Goal: Information Seeking & Learning: Learn about a topic

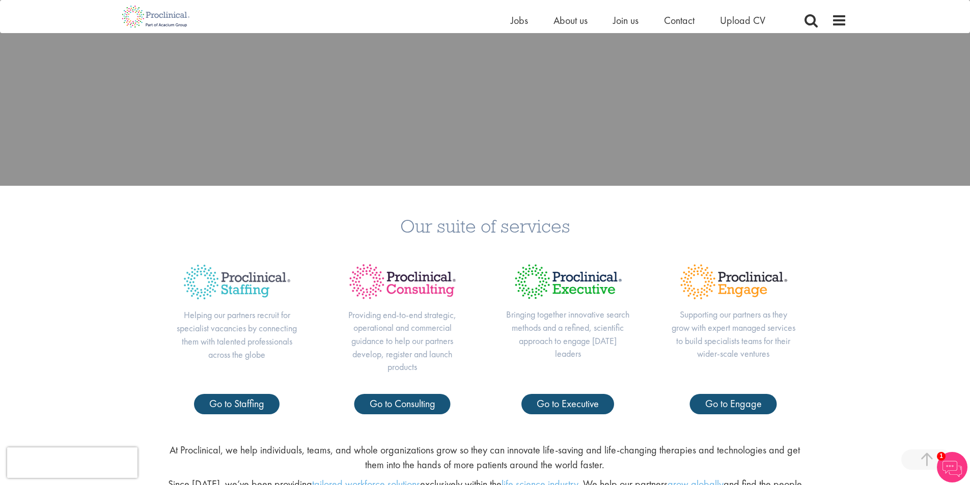
scroll to position [424, 0]
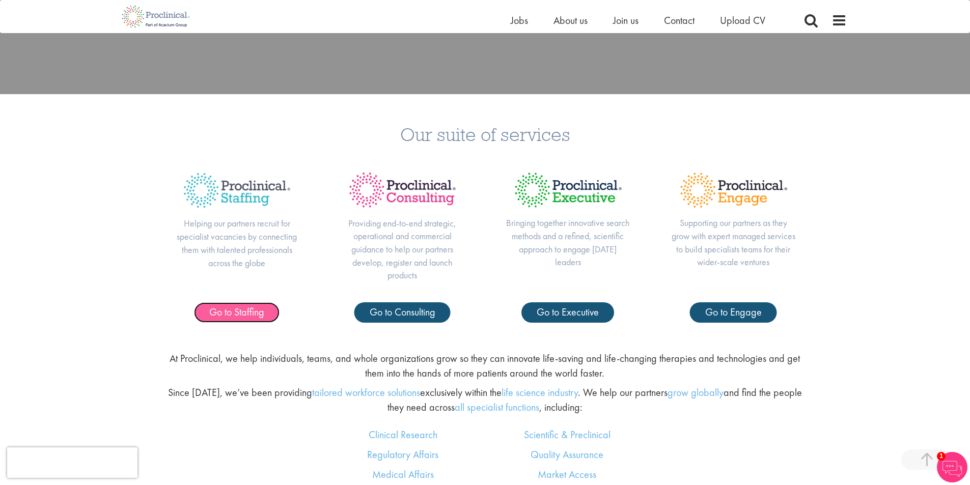
click at [240, 309] on span "Go to Staffing" at bounding box center [236, 312] width 55 height 13
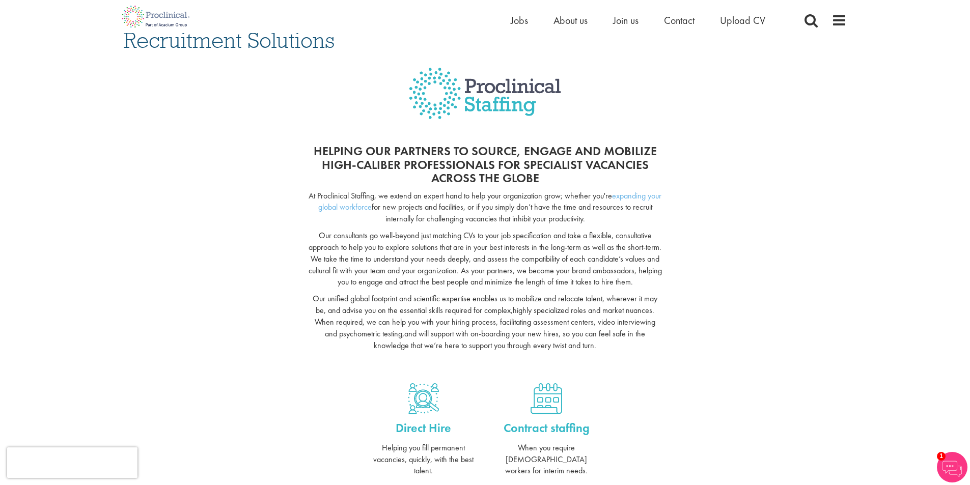
scroll to position [7, 0]
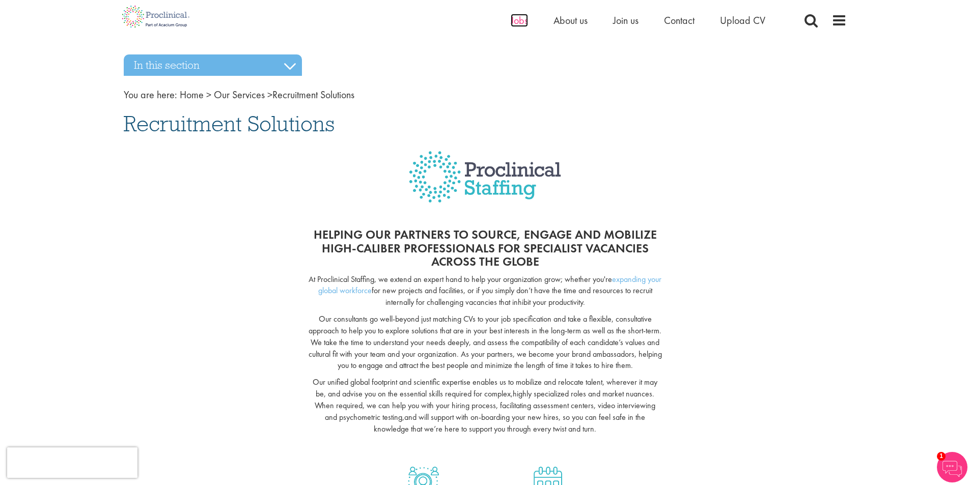
click at [523, 24] on span "Jobs" at bounding box center [519, 20] width 17 height 13
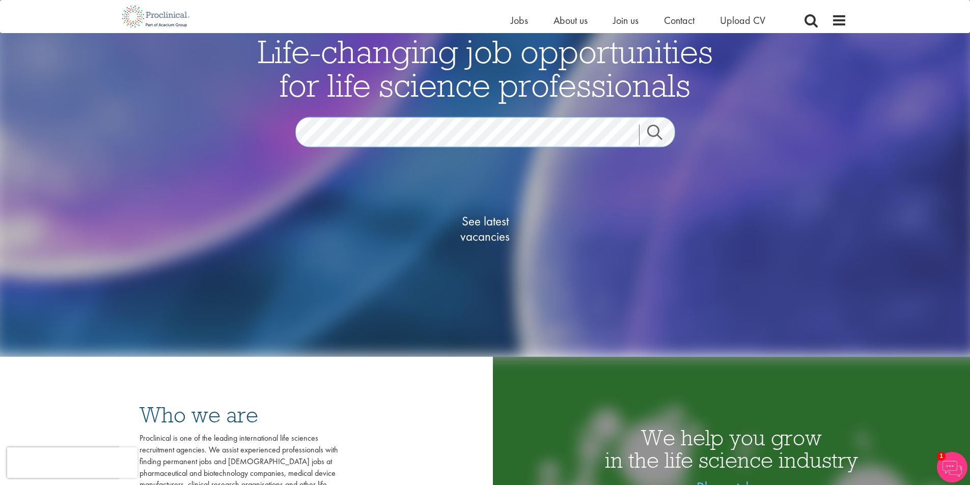
scroll to position [102, 0]
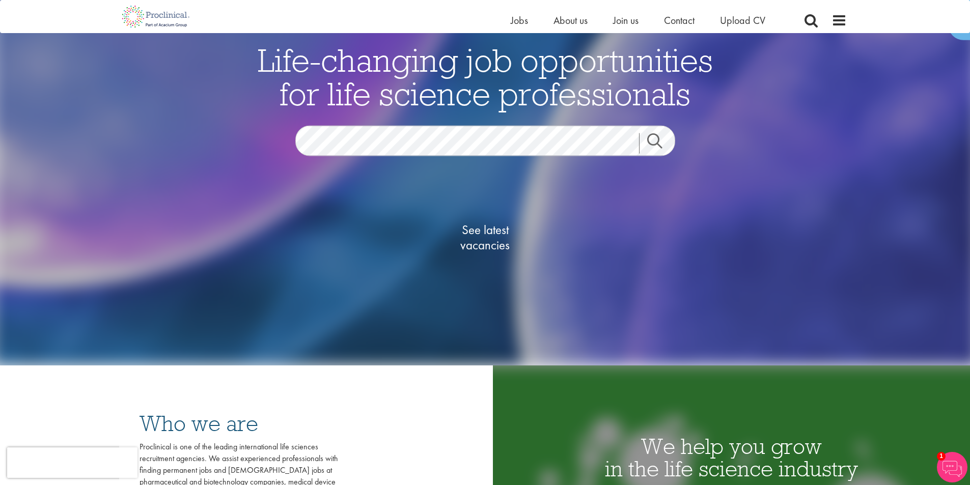
click at [650, 137] on link "Search" at bounding box center [661, 143] width 44 height 20
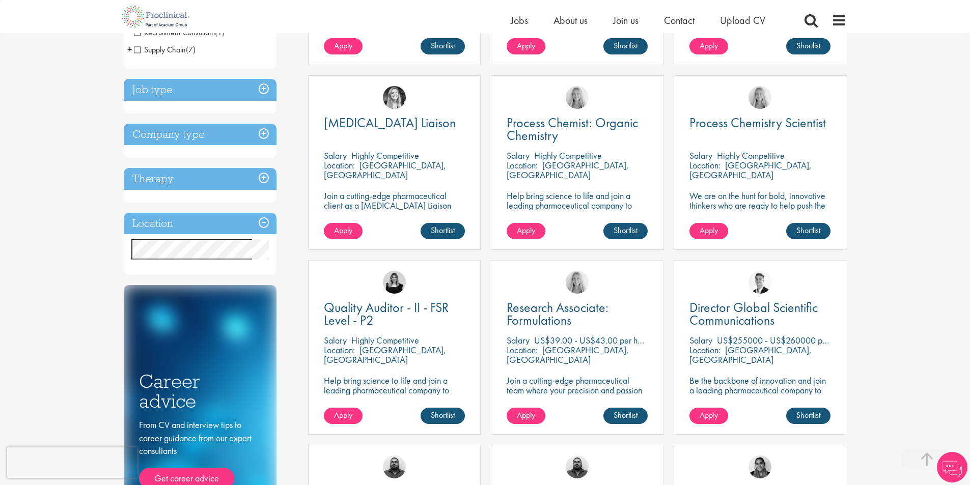
scroll to position [340, 0]
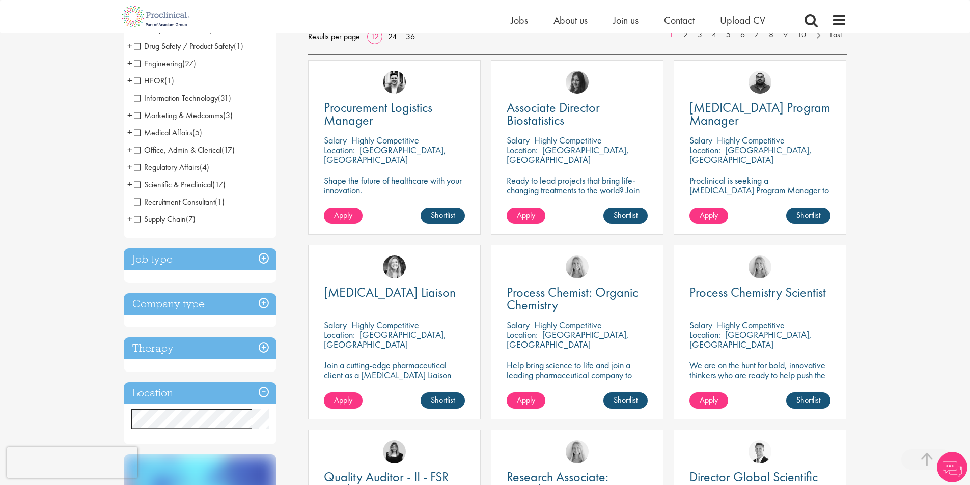
scroll to position [238, 0]
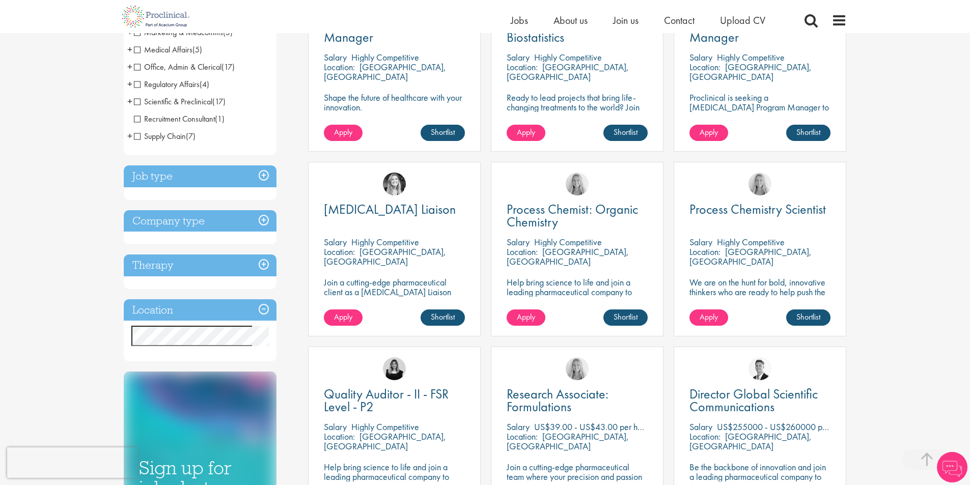
scroll to position [271, 0]
